Goal: Obtain resource: Download file/media

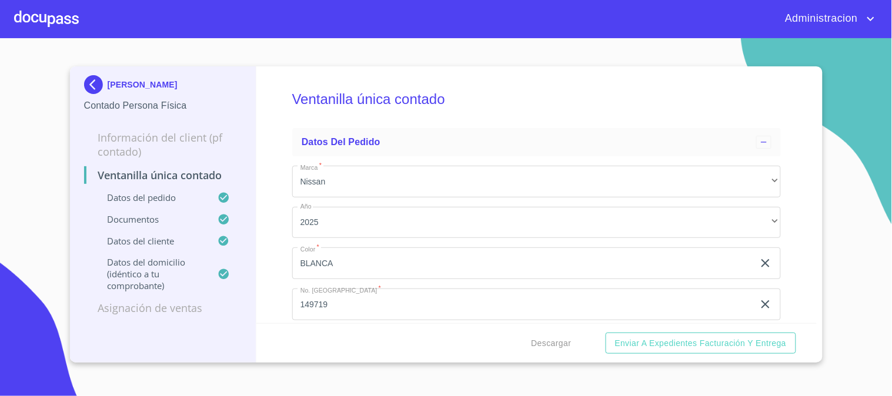
click at [128, 84] on p "[PERSON_NAME]" at bounding box center [143, 84] width 70 height 9
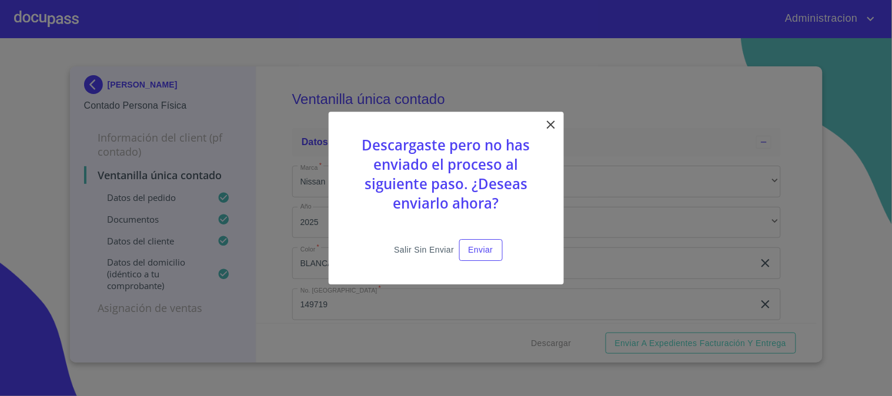
click at [424, 249] on span "Salir sin enviar" at bounding box center [424, 250] width 60 height 15
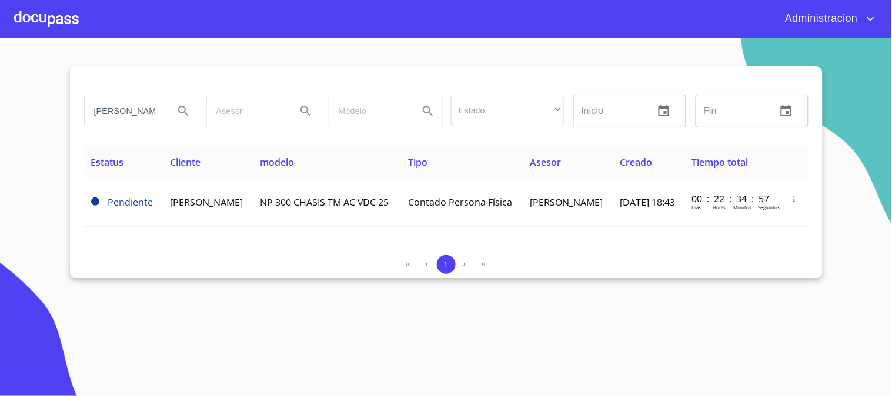
drag, startPoint x: 90, startPoint y: 109, endPoint x: 247, endPoint y: 123, distance: 157.5
click at [244, 123] on div "[PERSON_NAME] Estado ​ ​ Inicio ​ Fin ​" at bounding box center [445, 111] width 733 height 42
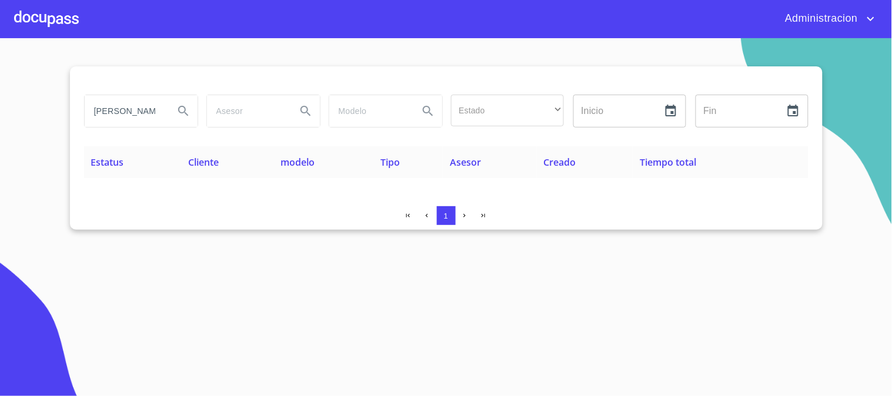
drag, startPoint x: 153, startPoint y: 110, endPoint x: 118, endPoint y: 106, distance: 35.0
click at [118, 106] on input "[PERSON_NAME]" at bounding box center [125, 111] width 80 height 32
type input "nerva"
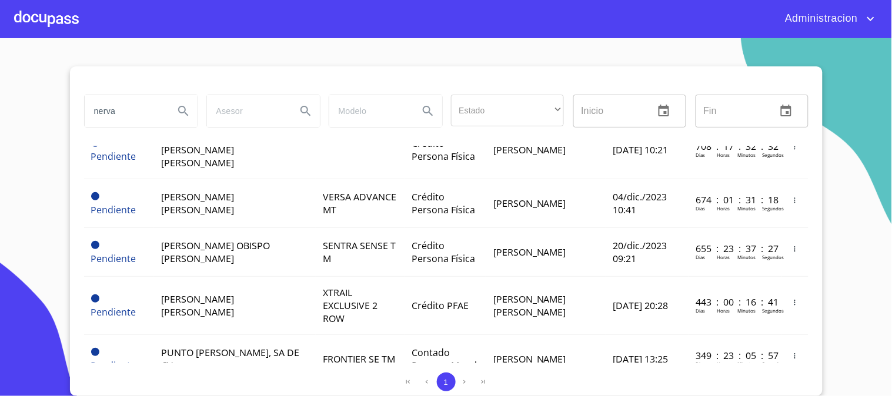
scroll to position [326, 0]
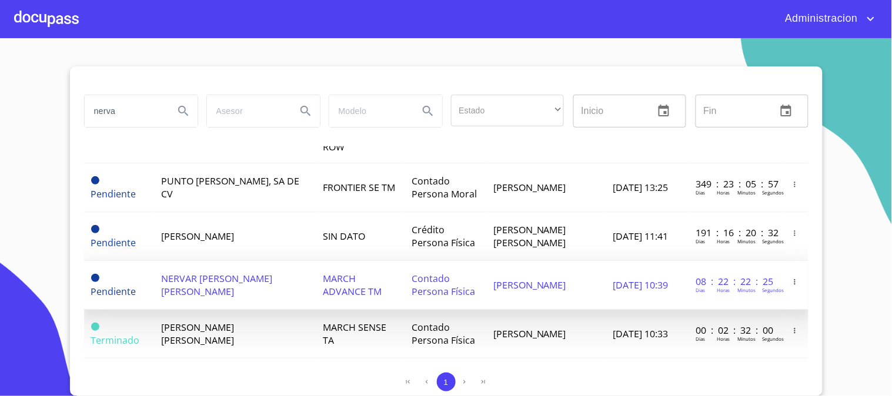
click at [256, 272] on td "NERVAR [PERSON_NAME] [PERSON_NAME]" at bounding box center [235, 285] width 162 height 49
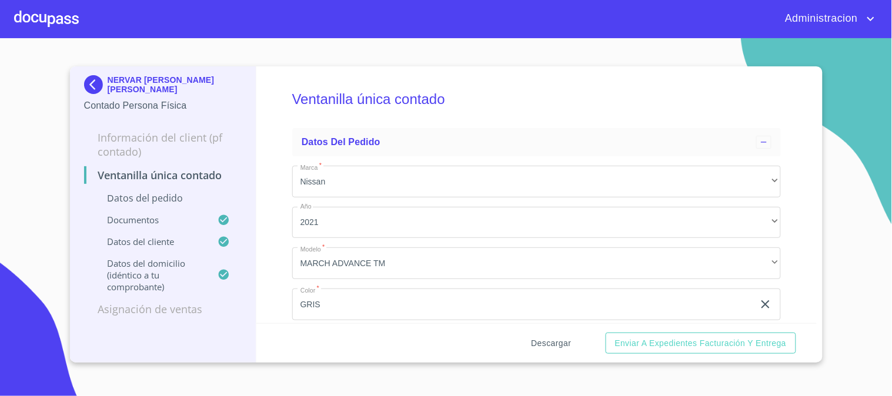
click at [553, 340] on span "Descargar" at bounding box center [551, 343] width 40 height 15
click at [192, 85] on p "NERVAR [PERSON_NAME] [PERSON_NAME]" at bounding box center [175, 84] width 135 height 19
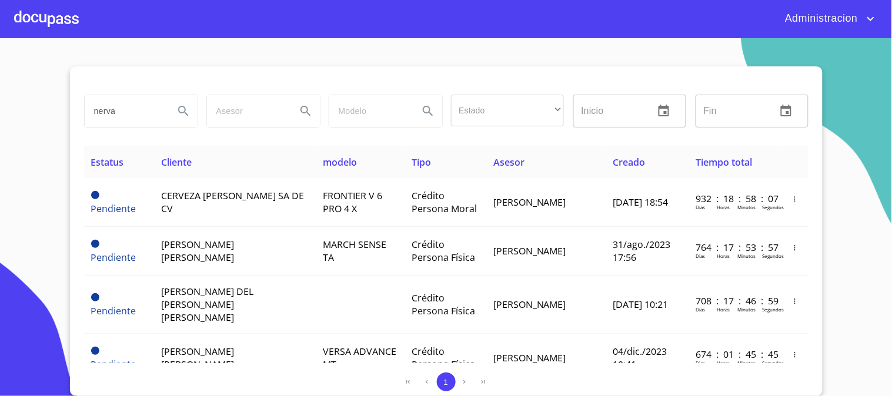
drag, startPoint x: 81, startPoint y: 118, endPoint x: 0, endPoint y: 102, distance: 82.8
click at [0, 102] on section "nerva Estado ​ ​ Inicio ​ Fin ​ Estatus Cliente modelo Tipo Asesor Creado Tiemp…" at bounding box center [446, 217] width 892 height 358
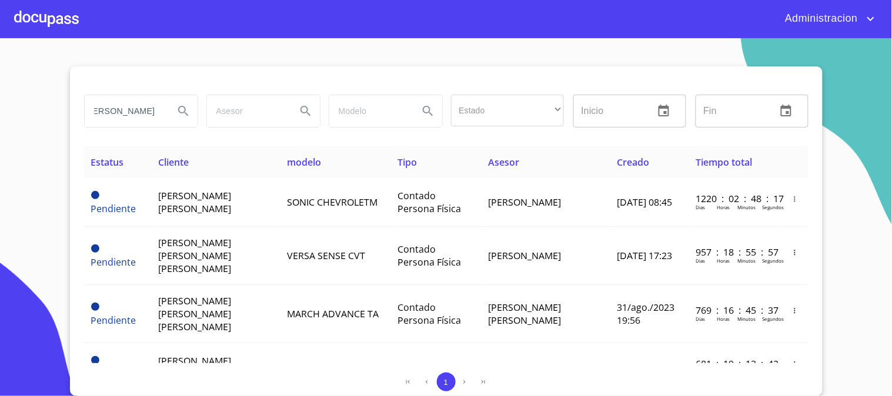
scroll to position [0, 21]
type input "[PERSON_NAME]"
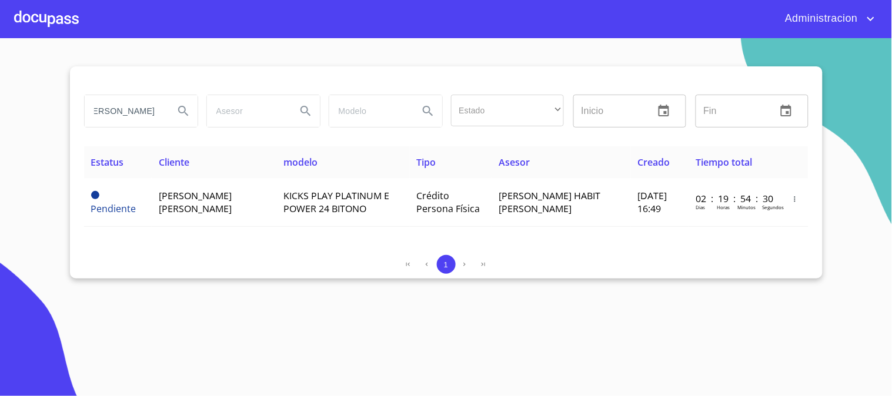
scroll to position [0, 0]
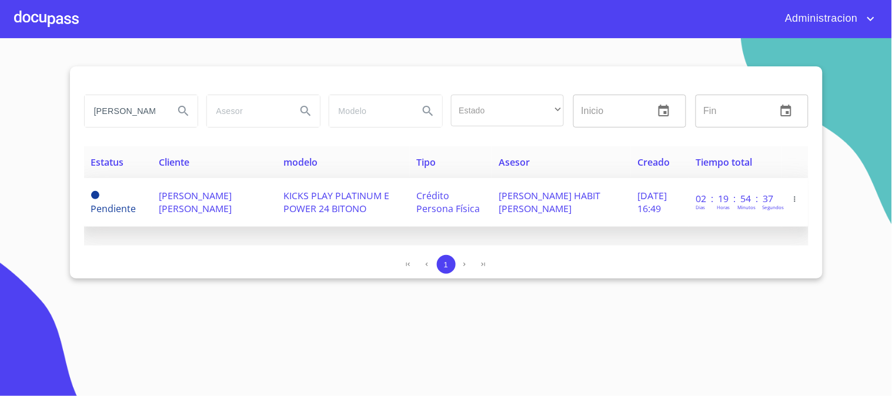
click at [232, 196] on span "[PERSON_NAME] [PERSON_NAME]" at bounding box center [195, 202] width 73 height 26
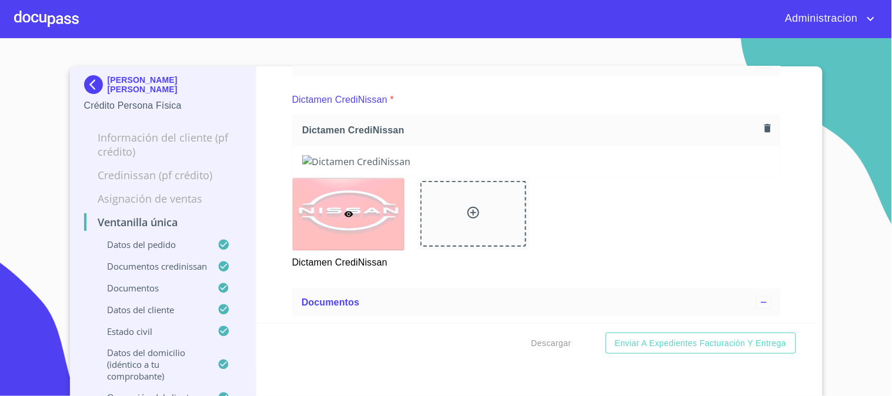
scroll to position [261, 0]
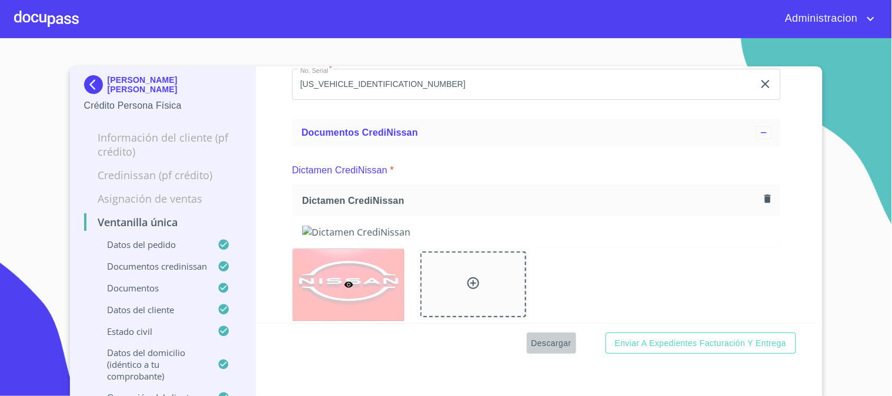
click at [537, 347] on span "Descargar" at bounding box center [551, 343] width 40 height 15
